Goal: Information Seeking & Learning: Learn about a topic

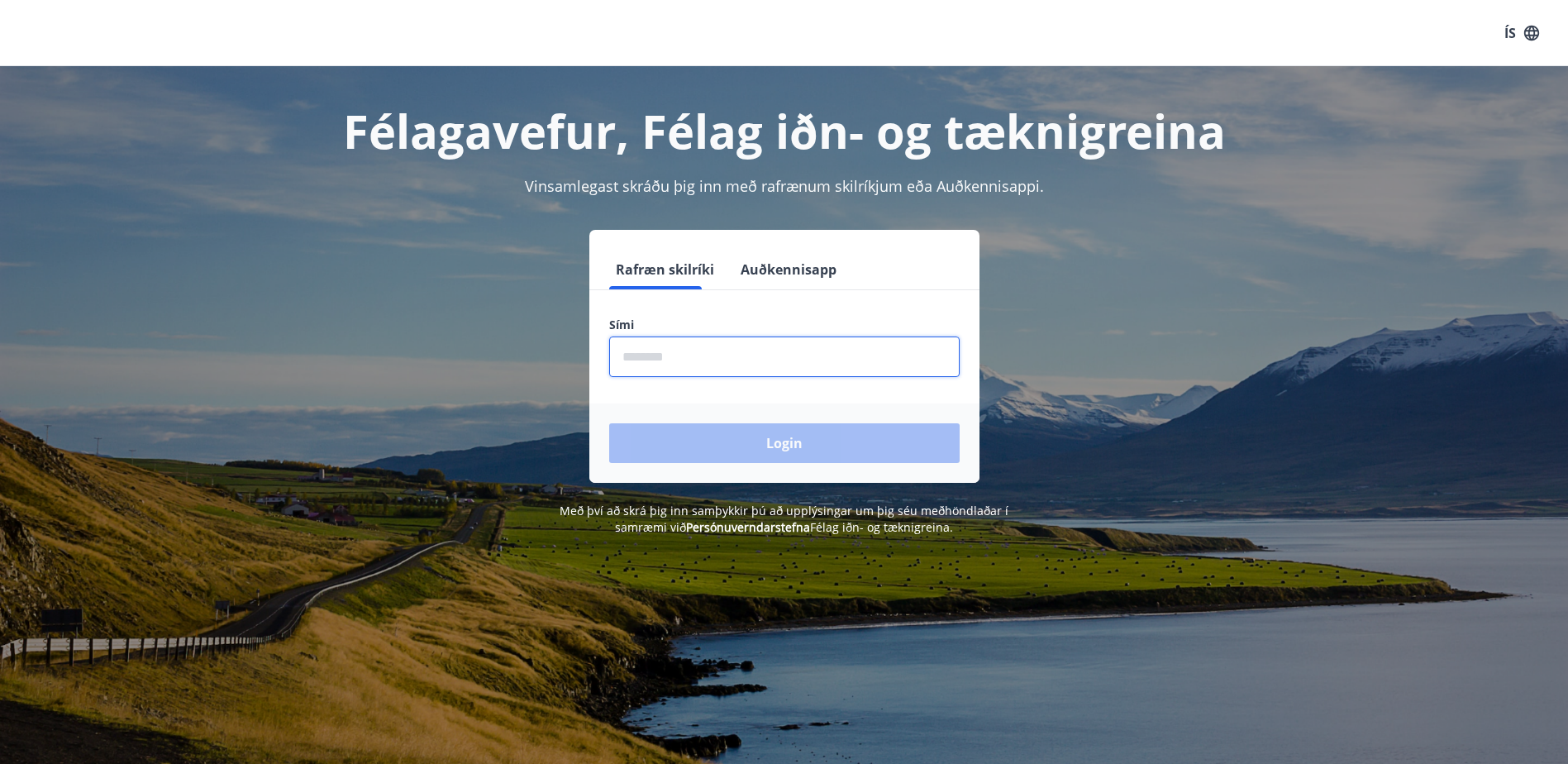
click at [759, 360] on input "phone" at bounding box center [784, 356] width 350 height 41
type input "********"
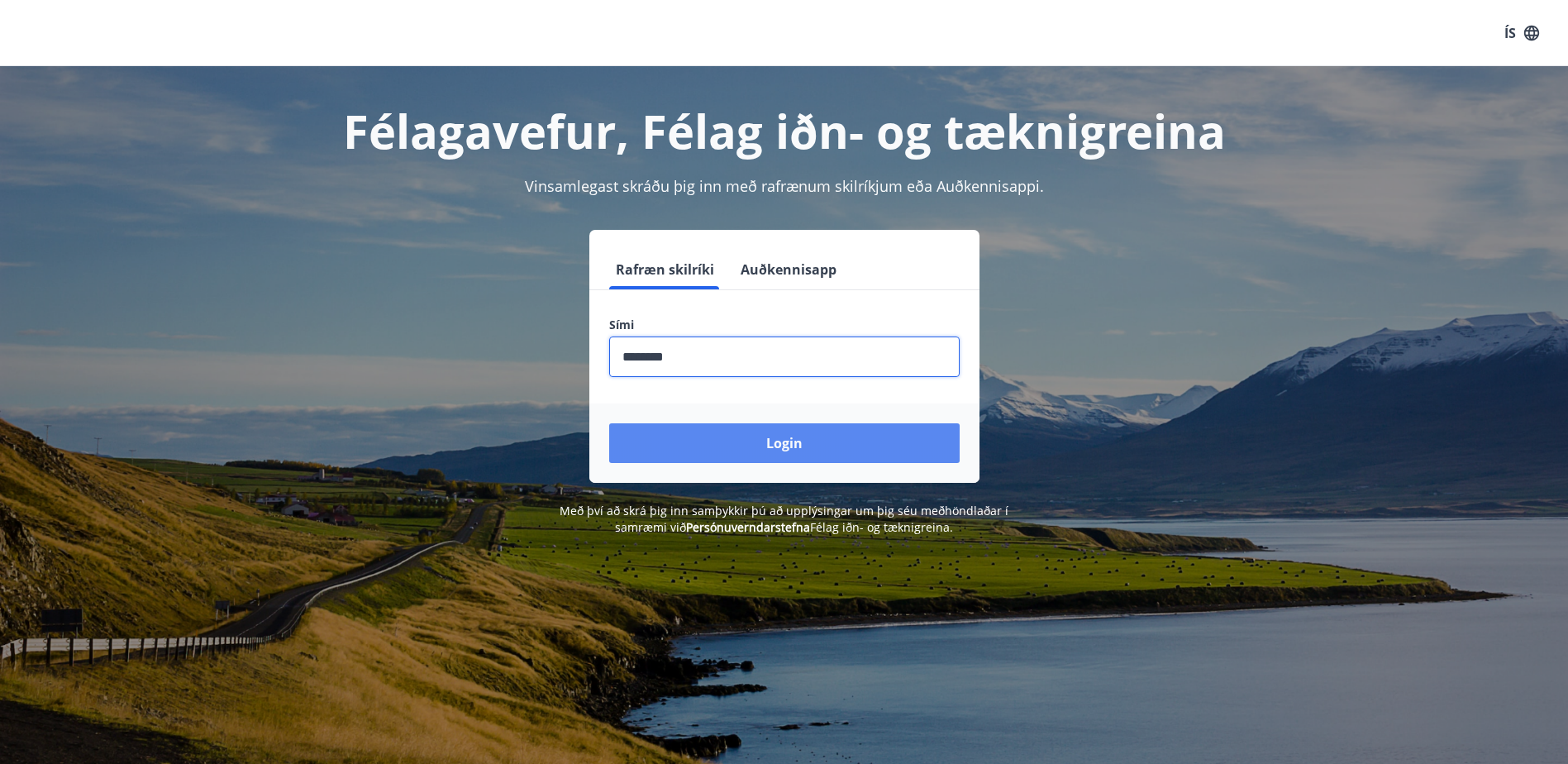
click at [735, 443] on button "Login" at bounding box center [784, 443] width 350 height 40
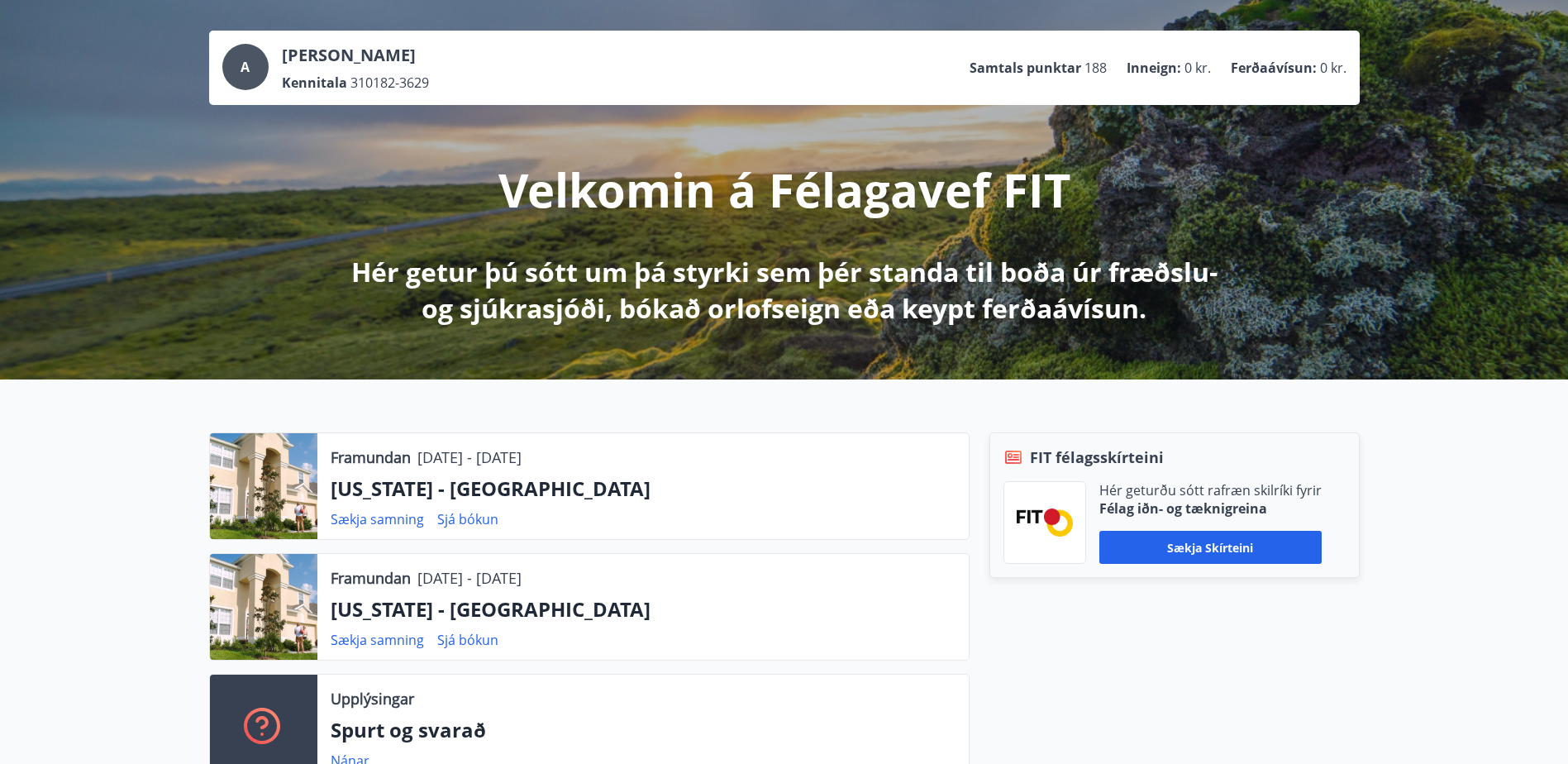
scroll to position [165, 0]
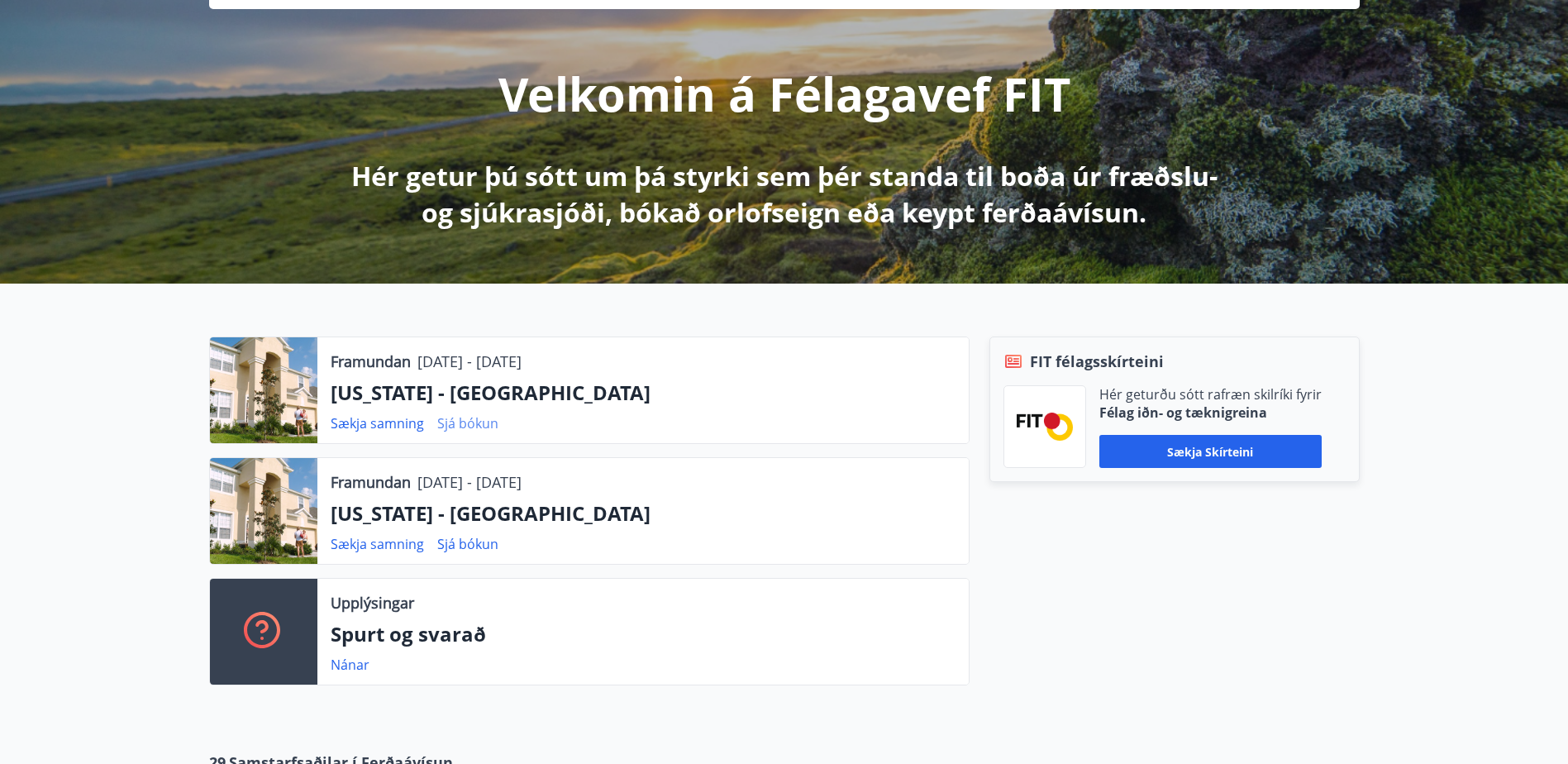
click at [463, 420] on link "Sjá bókun" at bounding box center [468, 423] width 62 height 18
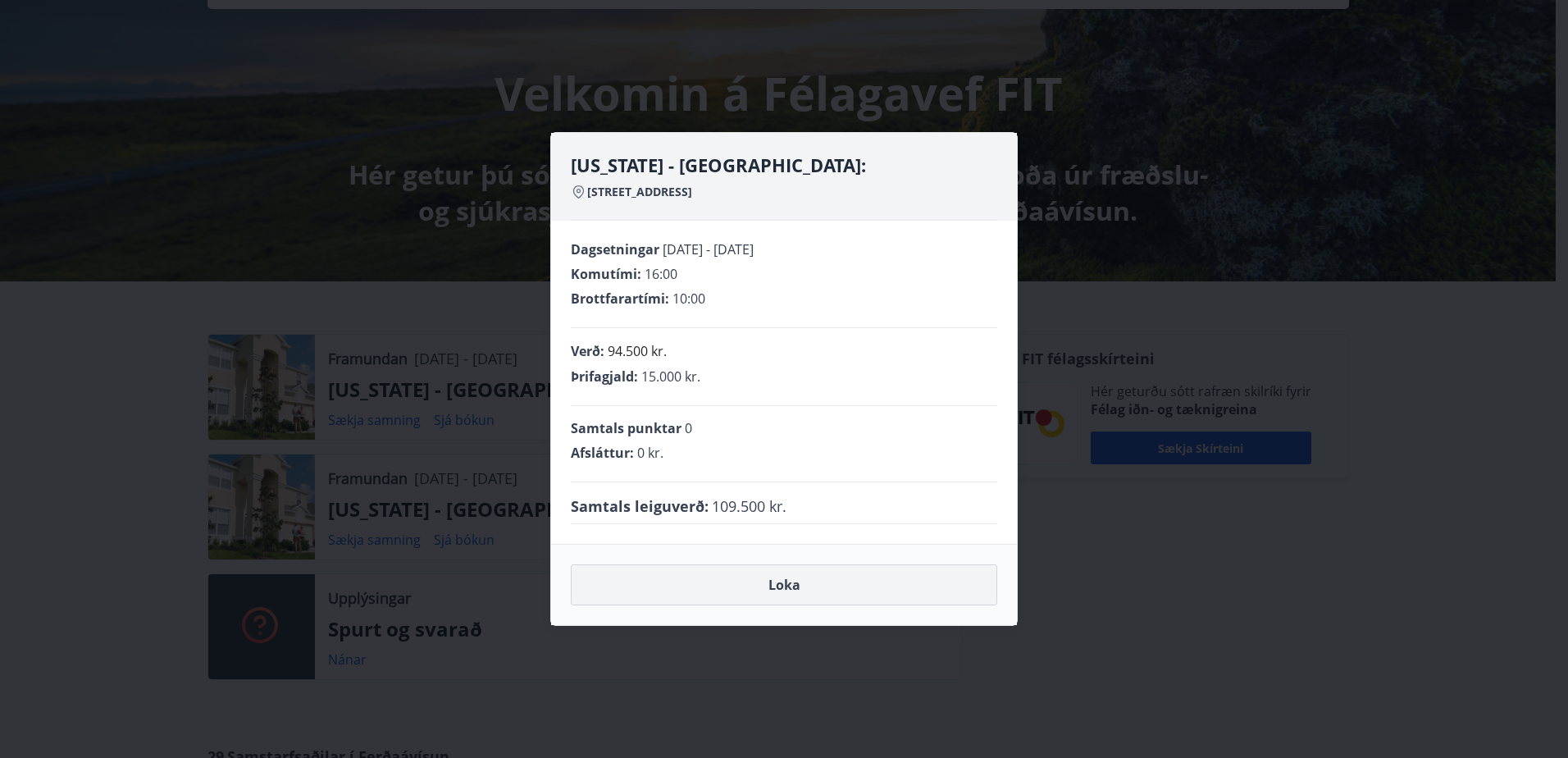
click at [796, 581] on button "Loka" at bounding box center [784, 584] width 426 height 41
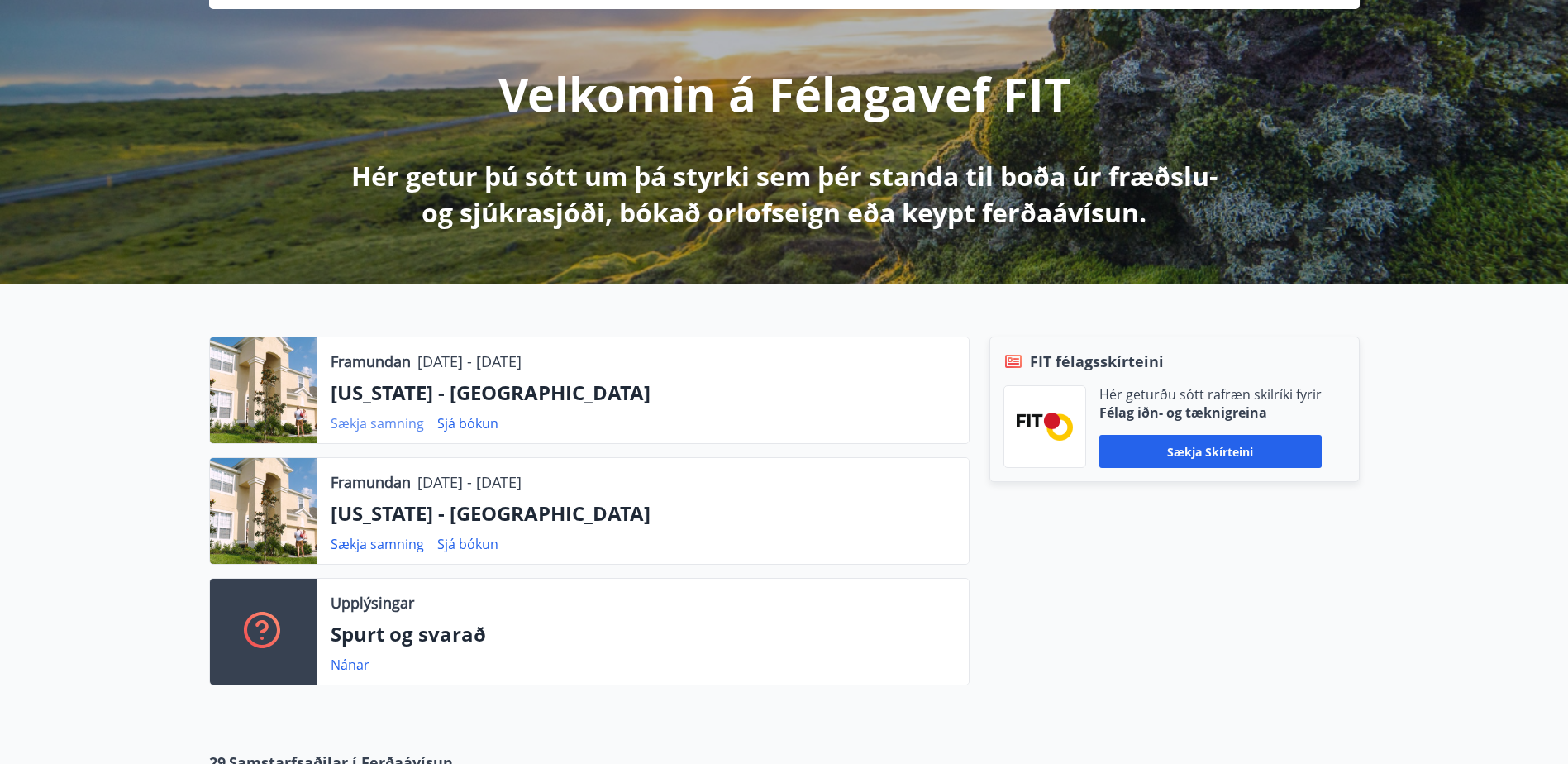
click at [365, 422] on link "Sækja samning" at bounding box center [378, 423] width 94 height 18
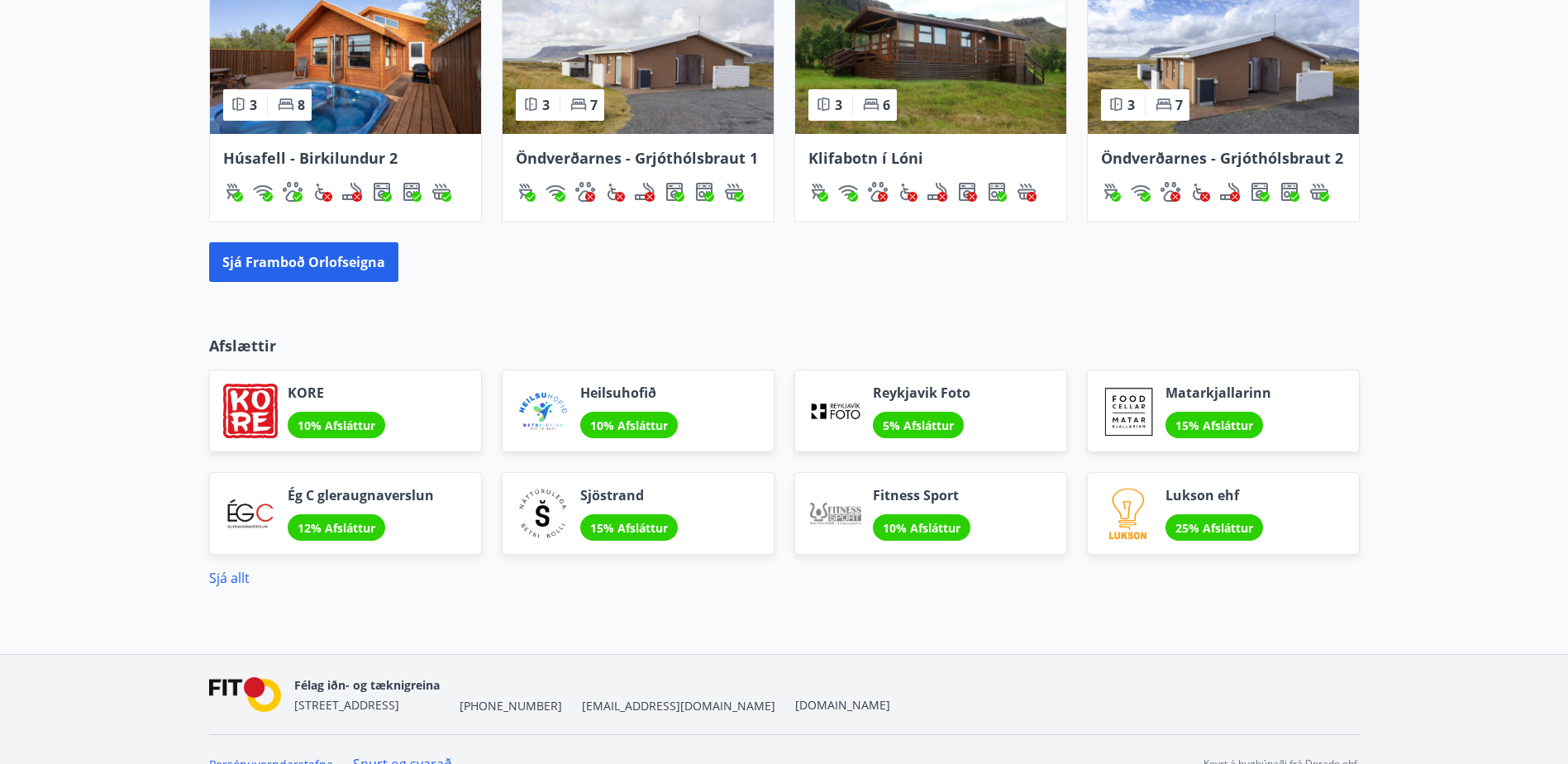
scroll to position [1356, 0]
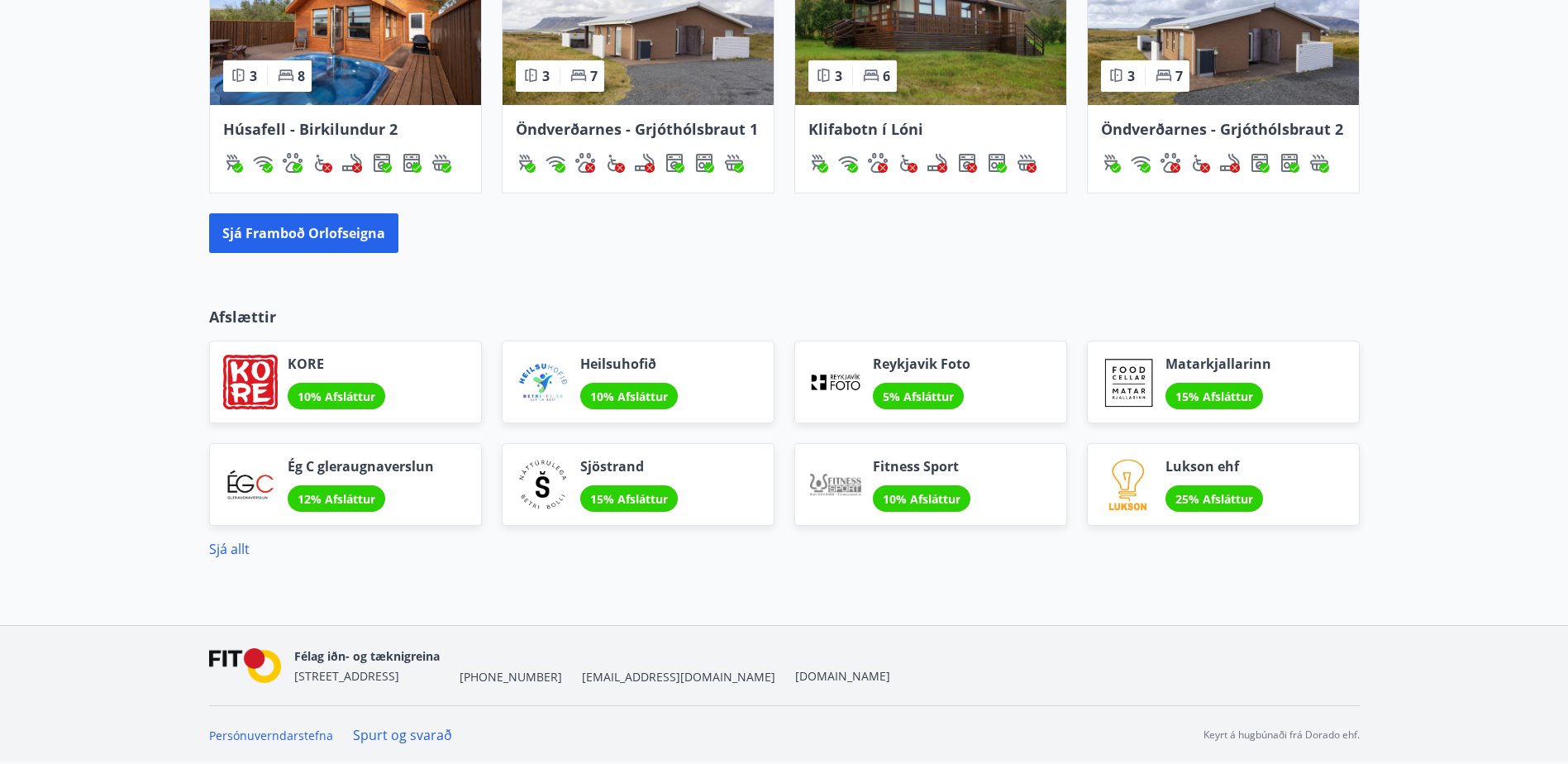
click at [412, 733] on link "Spurt og svarað" at bounding box center [402, 735] width 99 height 18
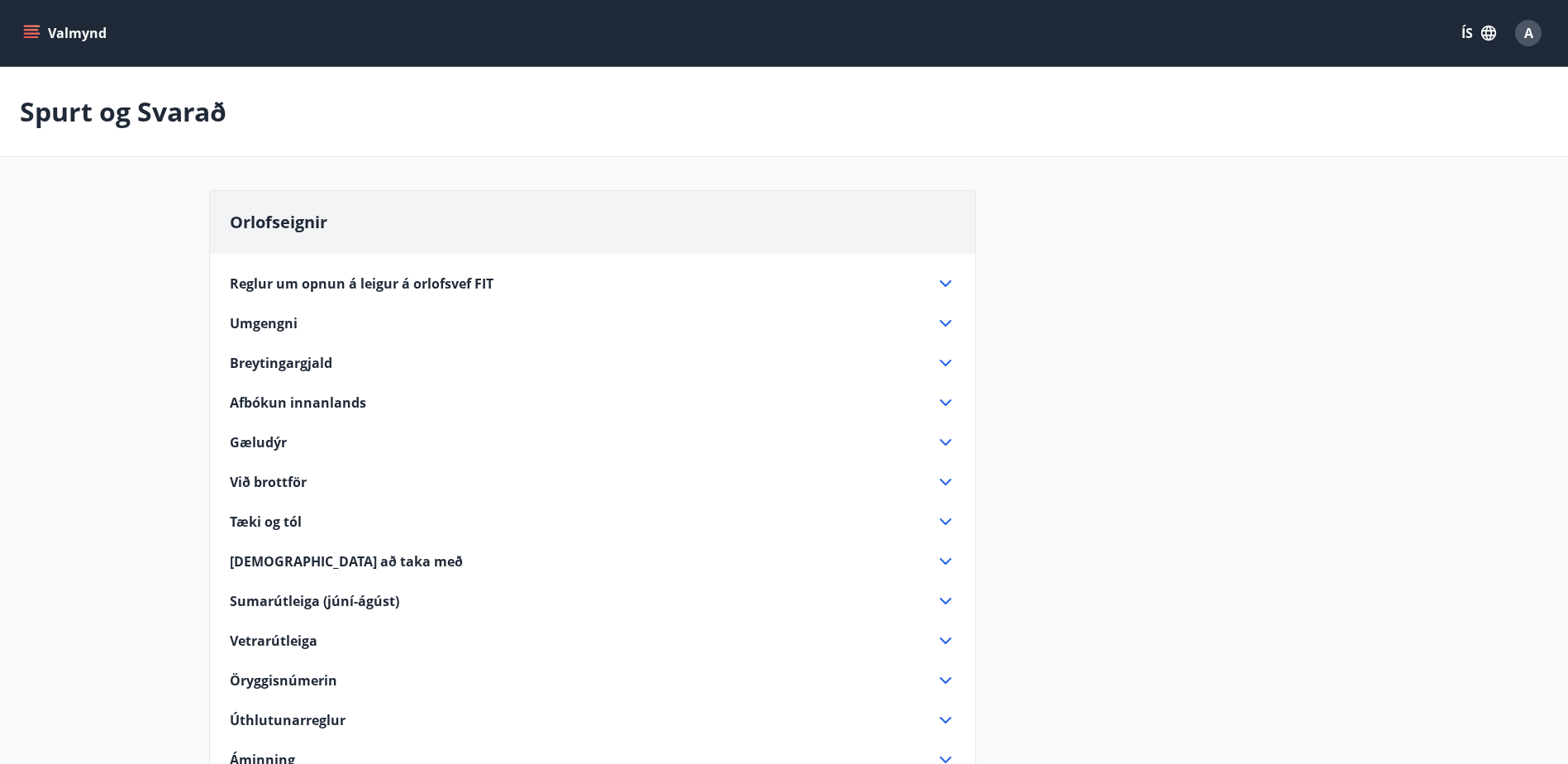
click at [334, 400] on span "Afbókun innanlands" at bounding box center [297, 402] width 136 height 18
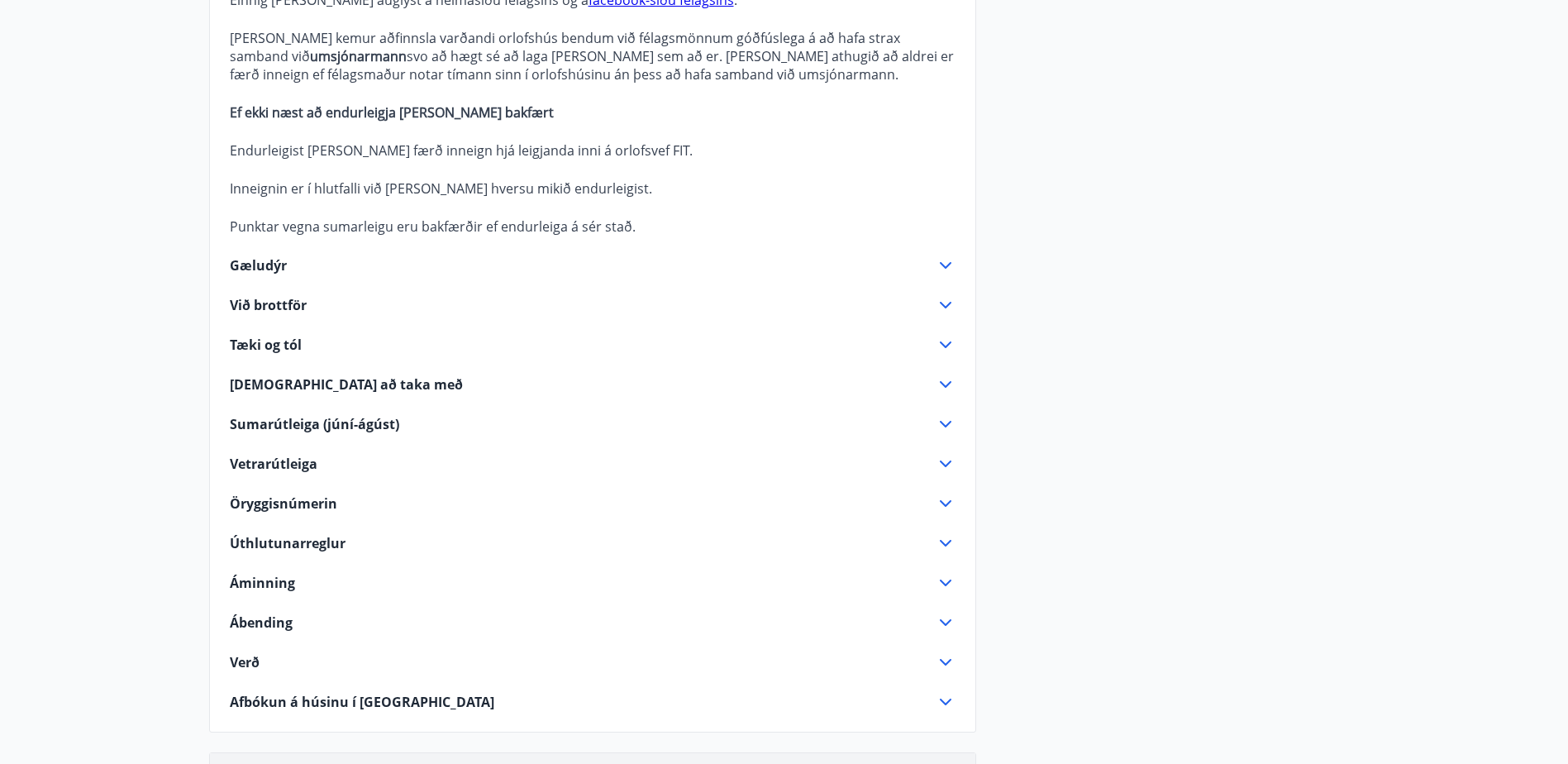
scroll to position [661, 0]
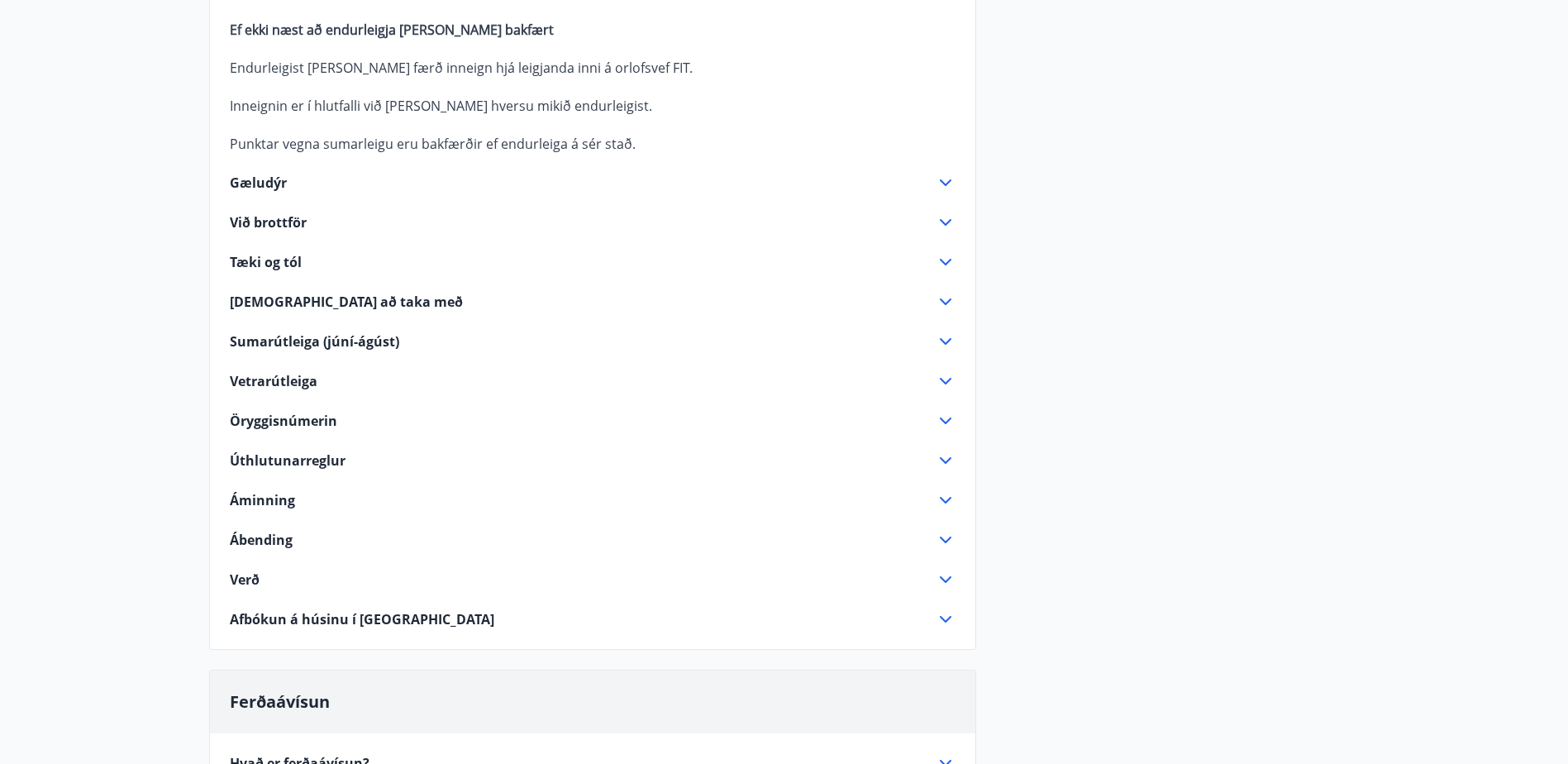
click at [389, 617] on span "Afbókun á húsinu í [GEOGRAPHIC_DATA]" at bounding box center [361, 618] width 264 height 18
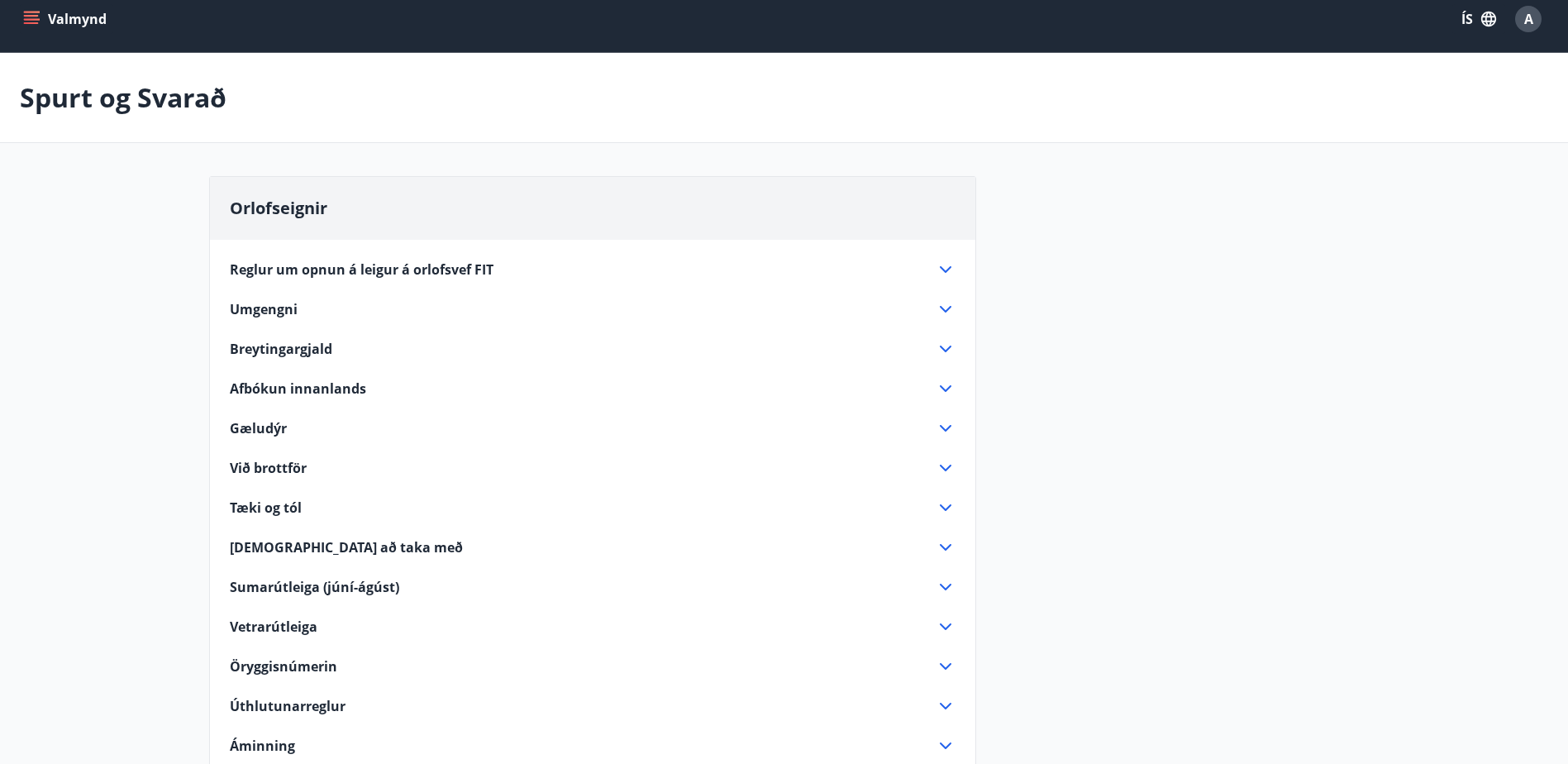
scroll to position [0, 0]
